Goal: Information Seeking & Learning: Find specific fact

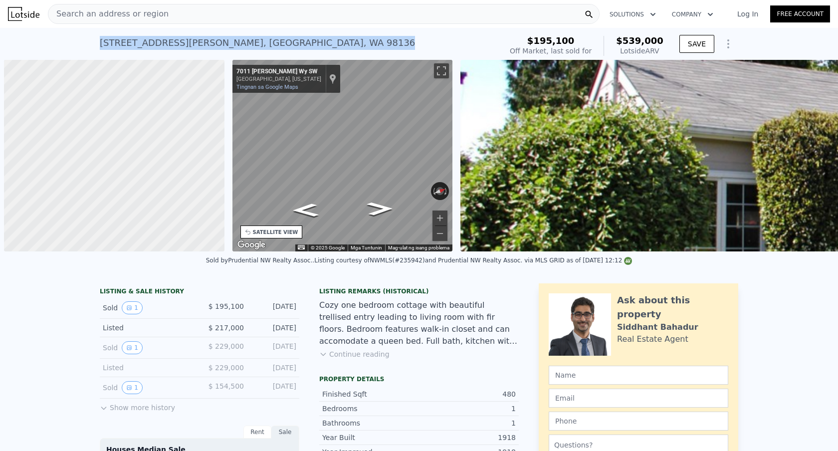
scroll to position [0, 4]
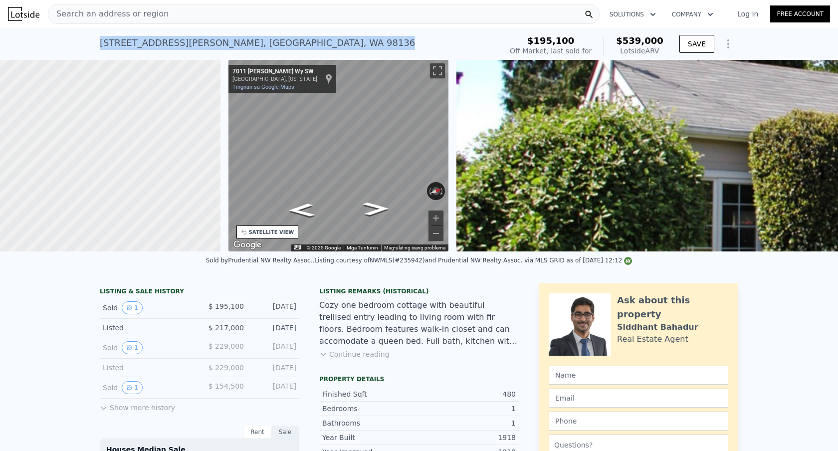
click at [247, 18] on div "Search an address or region" at bounding box center [323, 14] width 551 height 20
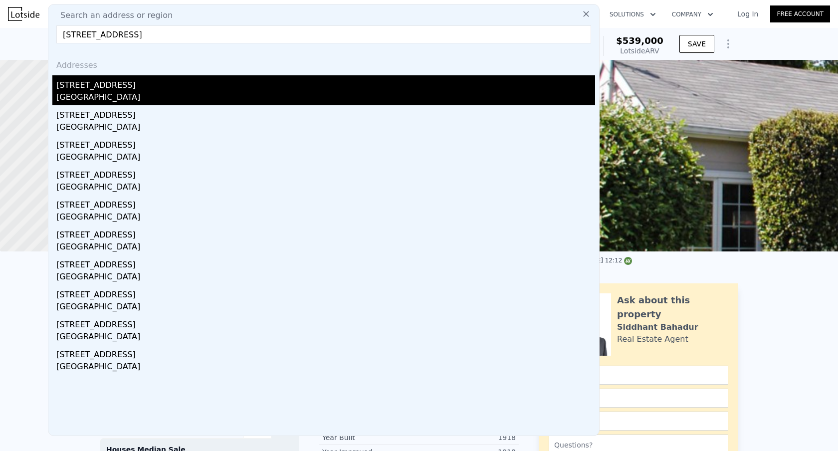
type input "[STREET_ADDRESS]"
click at [226, 90] on div "[STREET_ADDRESS]" at bounding box center [325, 83] width 539 height 16
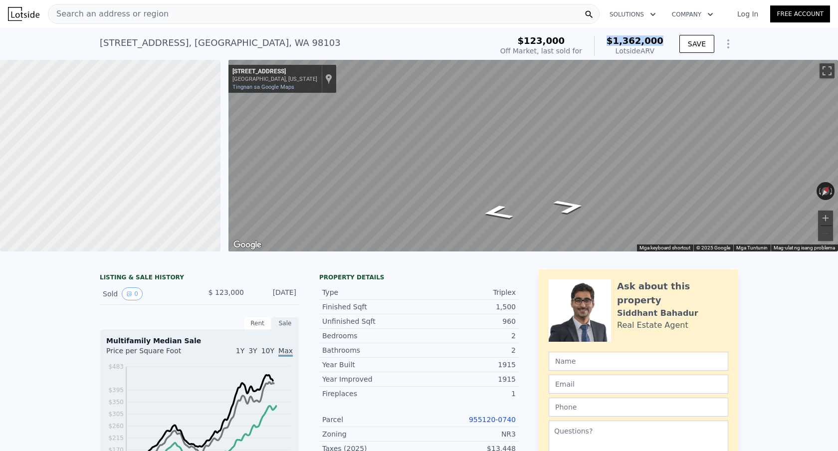
drag, startPoint x: 665, startPoint y: 41, endPoint x: 613, endPoint y: 42, distance: 51.9
click at [613, 42] on div "$123,000 Off Market, last sold for $1,362,000 Lotside ARV SAVE" at bounding box center [617, 46] width 242 height 28
copy span "$1,362,000"
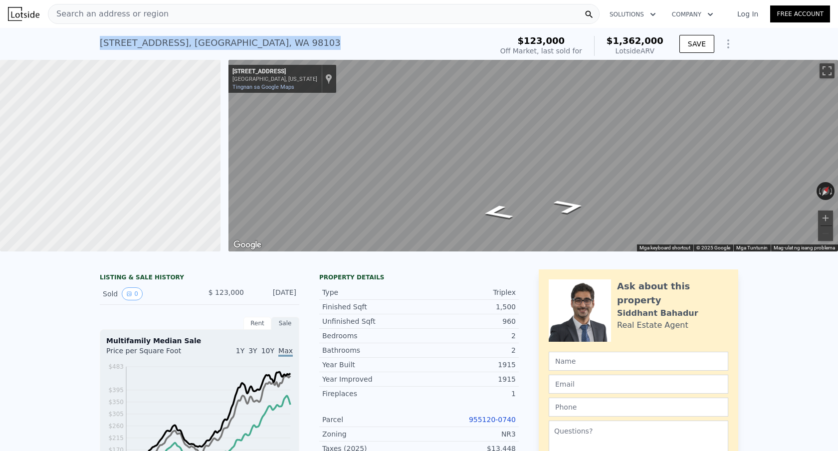
drag, startPoint x: 163, startPoint y: 42, endPoint x: 213, endPoint y: 4, distance: 63.3
click at [85, 42] on div "[STREET_ADDRESS] Sold [DATE] for $123k (~ARV $1.362m ) $123,000 Off Market, las…" at bounding box center [419, 44] width 838 height 32
copy div "[STREET_ADDRESS]"
click at [660, 37] on span "$1,362,000" at bounding box center [634, 40] width 57 height 10
drag, startPoint x: 669, startPoint y: 39, endPoint x: 617, endPoint y: 39, distance: 51.9
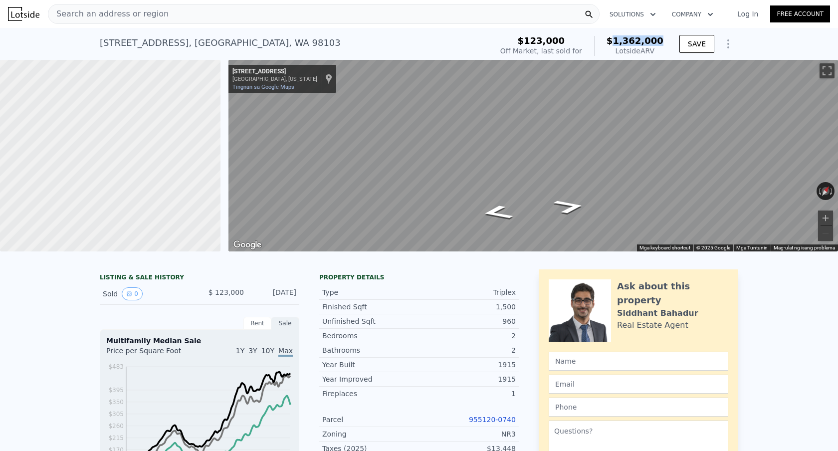
click at [617, 39] on div "$123,000 Off Market, last sold for $1,362,000 Lotside ARV SAVE" at bounding box center [617, 46] width 242 height 28
click at [616, 39] on span "$1,362,000" at bounding box center [634, 40] width 57 height 10
drag, startPoint x: 664, startPoint y: 39, endPoint x: 604, endPoint y: 41, distance: 59.9
click at [611, 41] on div "$123,000 Off Market, last sold for $1,362,000 Lotside ARV" at bounding box center [581, 46] width 171 height 28
copy span "$1,362,000"
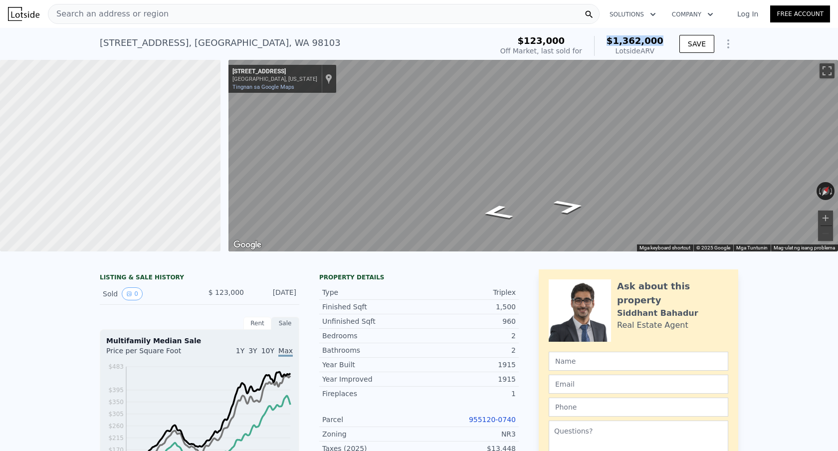
drag, startPoint x: 436, startPoint y: 28, endPoint x: 444, endPoint y: 19, distance: 11.6
click at [436, 28] on div "[STREET_ADDRESS] Sold [DATE] for $123k (~ARV $1.362m ) $123,000 Off Market, las…" at bounding box center [419, 44] width 638 height 32
click at [435, 27] on nav "Search an address or region Solutions Company Open main menu Log In Free Account" at bounding box center [419, 14] width 838 height 28
click at [287, 89] on link "Tingnan sa Google Maps" at bounding box center [263, 87] width 62 height 6
drag, startPoint x: 288, startPoint y: 42, endPoint x: 100, endPoint y: 44, distance: 187.5
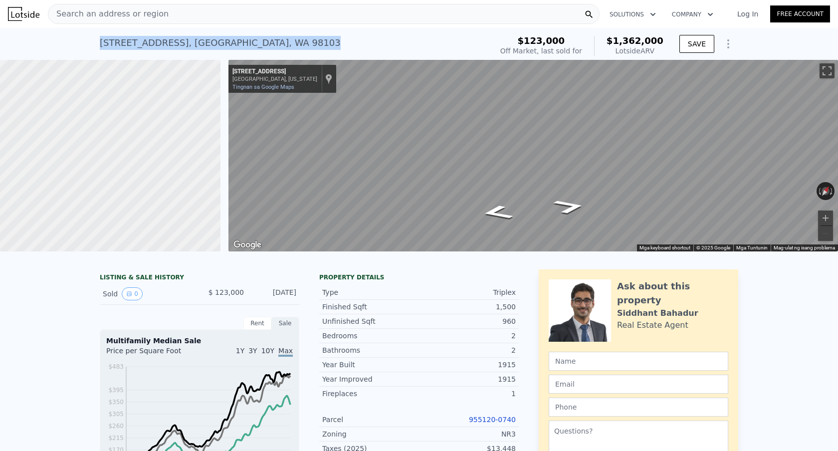
click at [100, 44] on div "[STREET_ADDRESS] Sold [DATE] for $123k (~ARV $1.362m )" at bounding box center [294, 46] width 388 height 28
copy div "[STREET_ADDRESS]"
